Goal: Information Seeking & Learning: Find specific fact

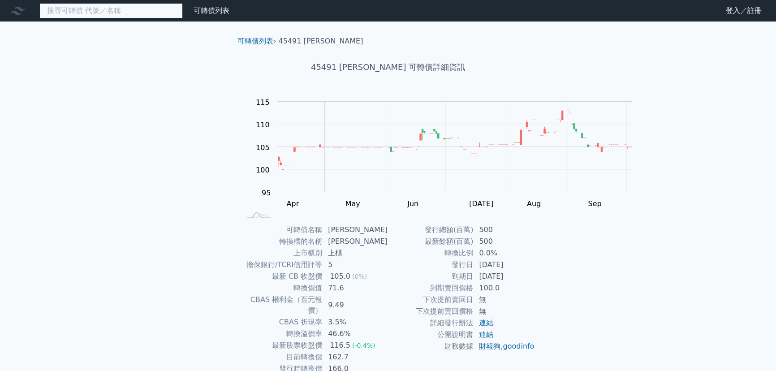
click at [183, 18] on input at bounding box center [110, 10] width 143 height 15
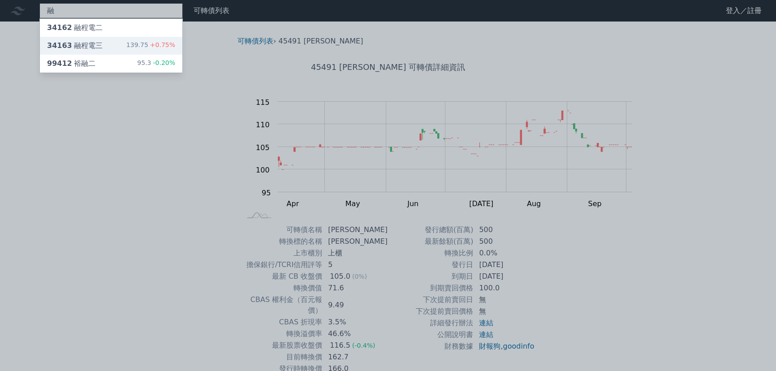
type input "融"
click at [139, 55] on div "34163 融程電三 139.75 +0.75%" at bounding box center [111, 46] width 142 height 18
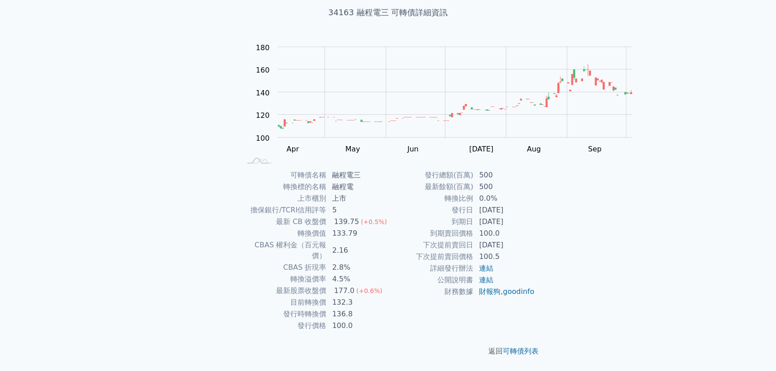
scroll to position [122, 0]
